Goal: Navigation & Orientation: Find specific page/section

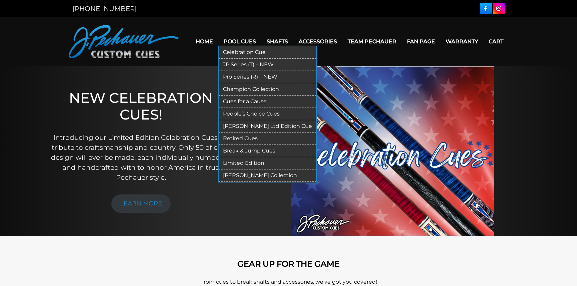
click at [241, 64] on link "JP Series (T) – NEW" at bounding box center [267, 65] width 97 height 12
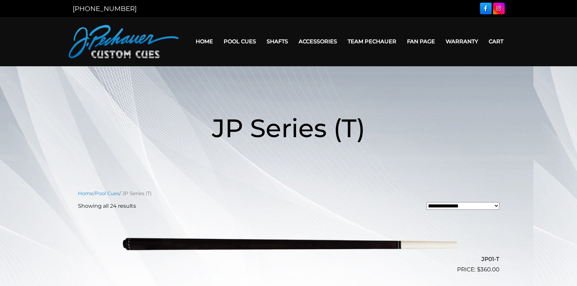
click at [489, 203] on select "**********" at bounding box center [462, 206] width 73 height 8
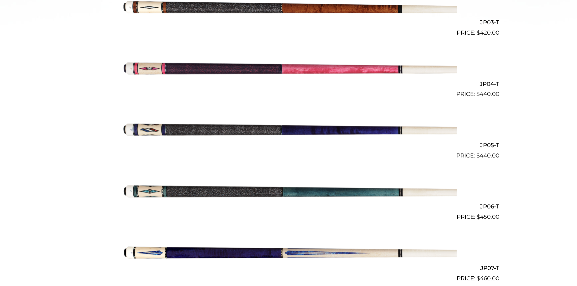
scroll to position [367, 0]
